Goal: Check status: Check status

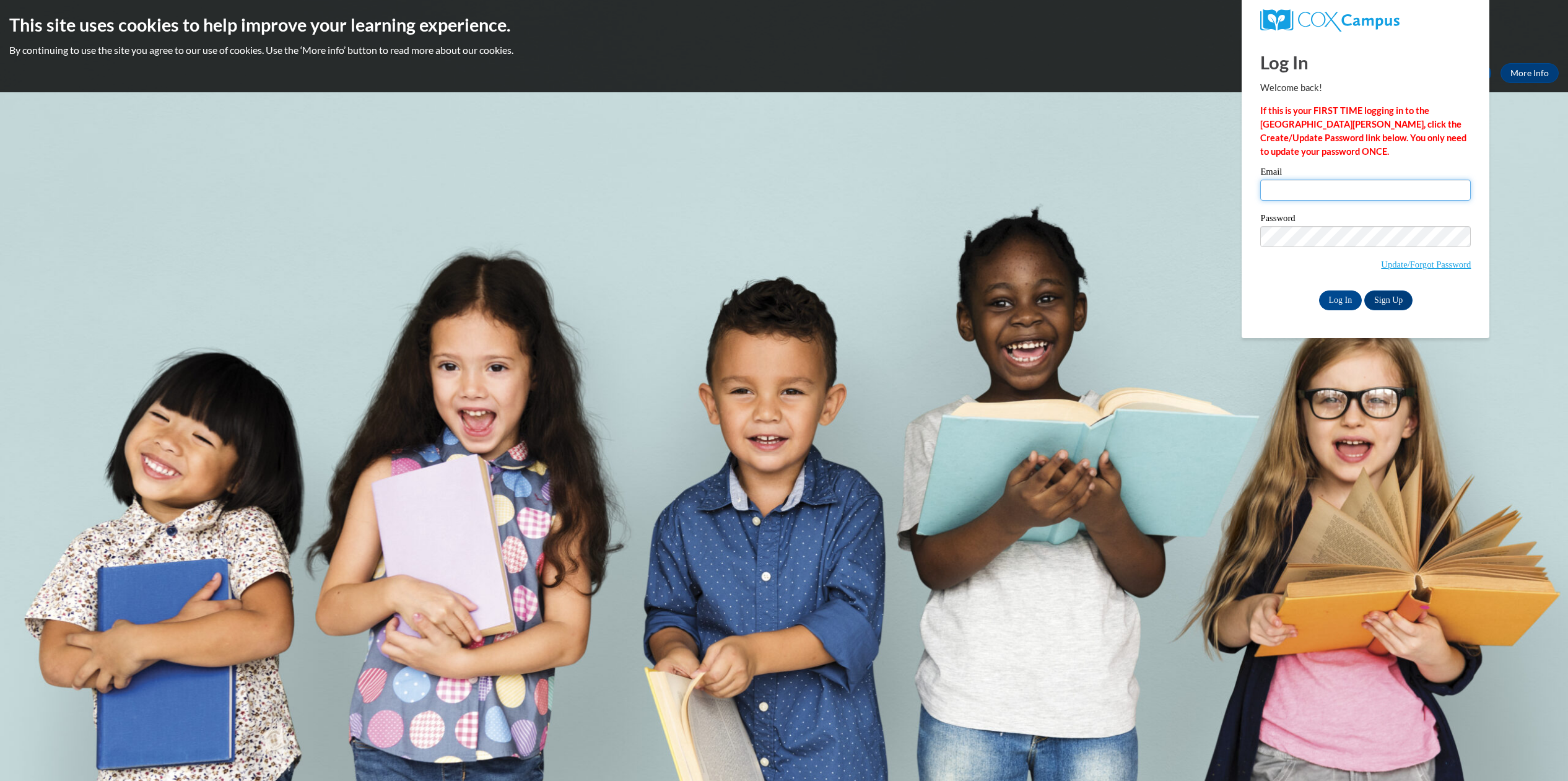
click at [1343, 186] on input "Email" at bounding box center [1364, 190] width 210 height 21
type input "sszuslik@waukesha.k12.wi.us"
click at [1340, 299] on input "Log In" at bounding box center [1341, 300] width 44 height 20
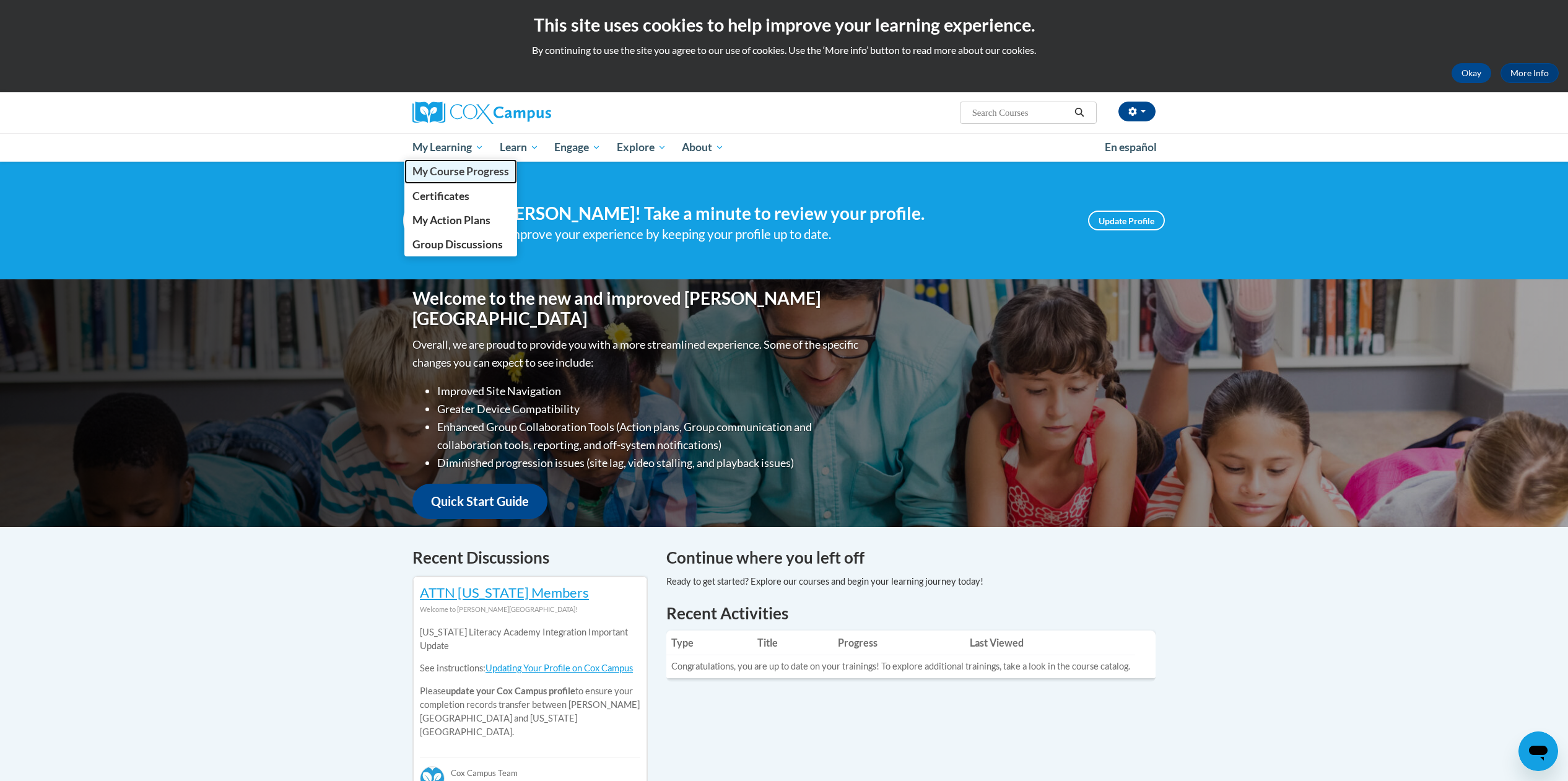
click at [442, 173] on span "My Course Progress" at bounding box center [461, 171] width 97 height 13
